Goal: Task Accomplishment & Management: Manage account settings

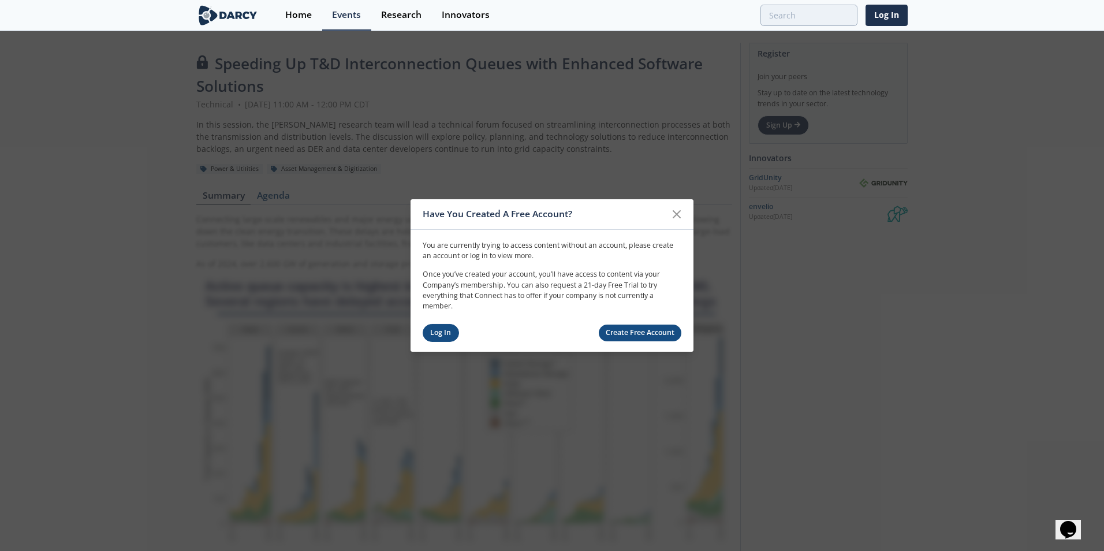
click at [445, 330] on link "Log In" at bounding box center [441, 333] width 36 height 18
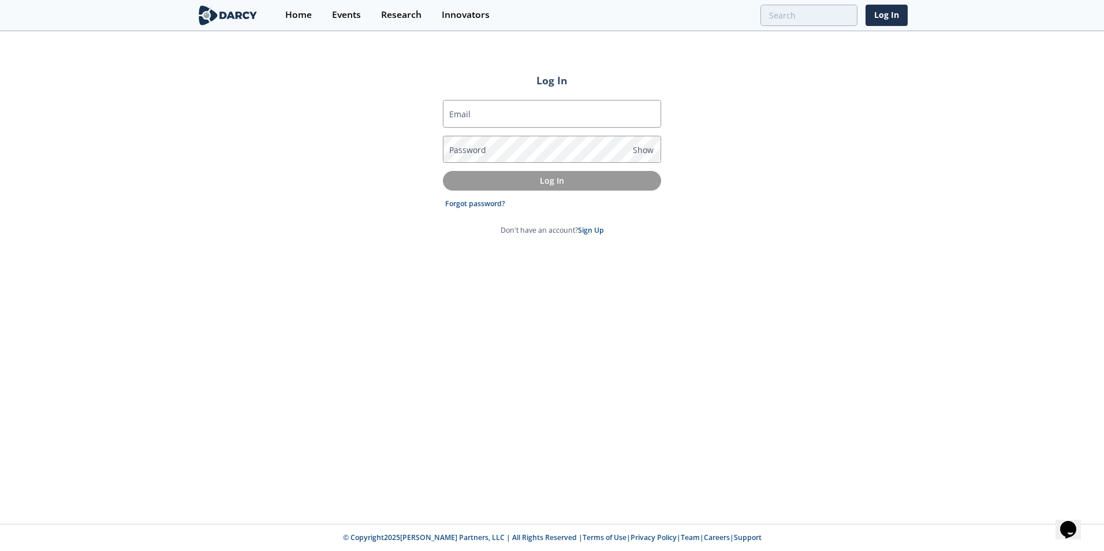
type input "[PERSON_NAME][EMAIL_ADDRESS][PERSON_NAME][DOMAIN_NAME]"
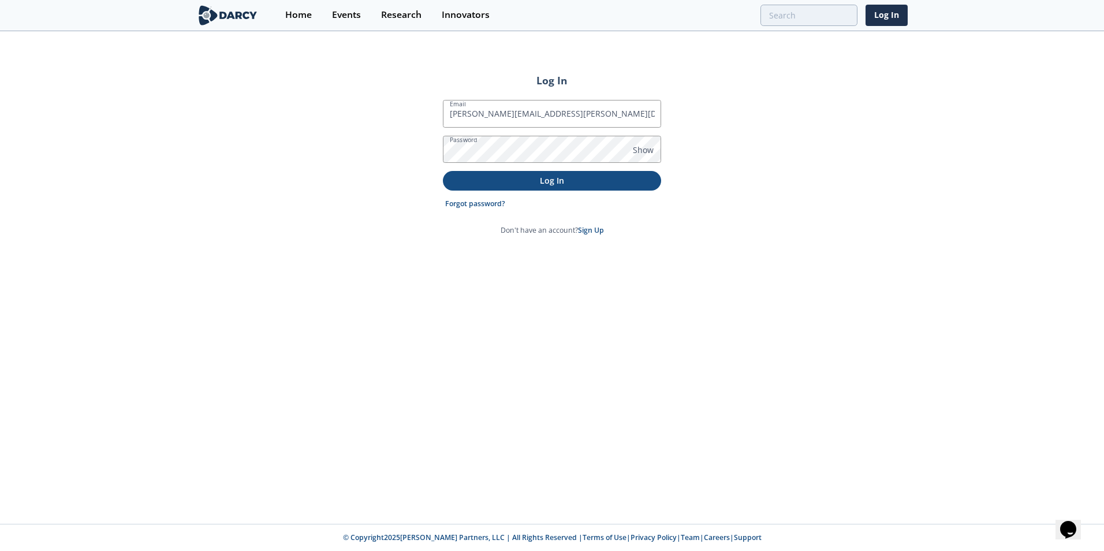
click at [523, 182] on p "Log In" at bounding box center [552, 180] width 202 height 12
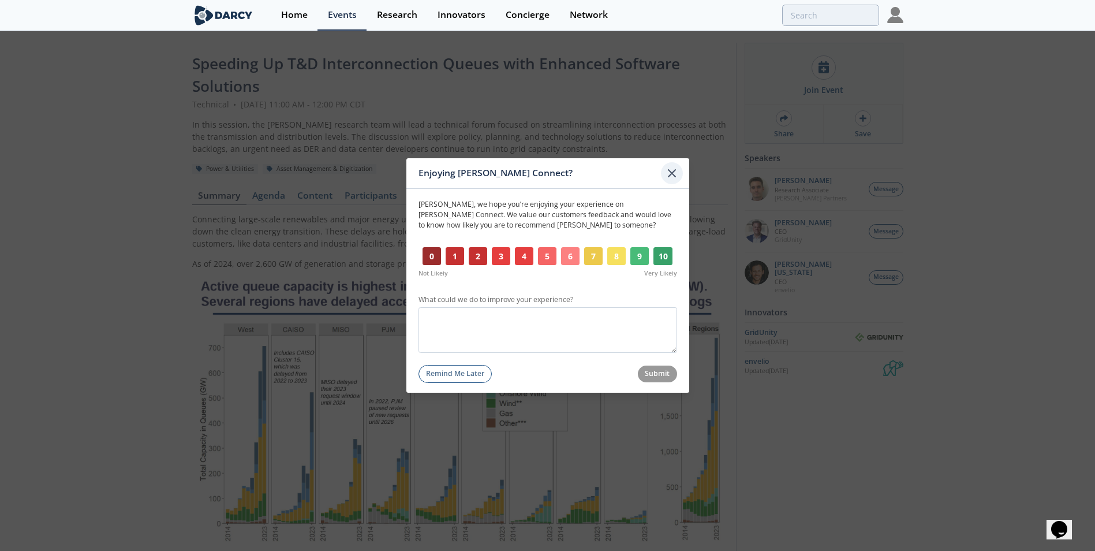
click at [671, 174] on icon at bounding box center [671, 173] width 7 height 7
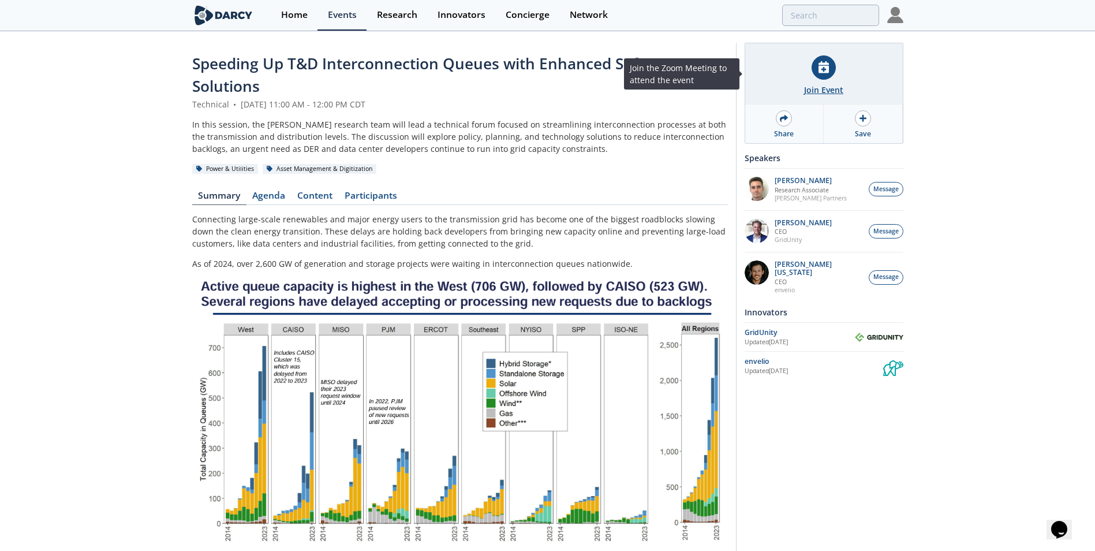
click at [826, 73] on icon at bounding box center [824, 67] width 10 height 12
